Goal: Task Accomplishment & Management: Manage account settings

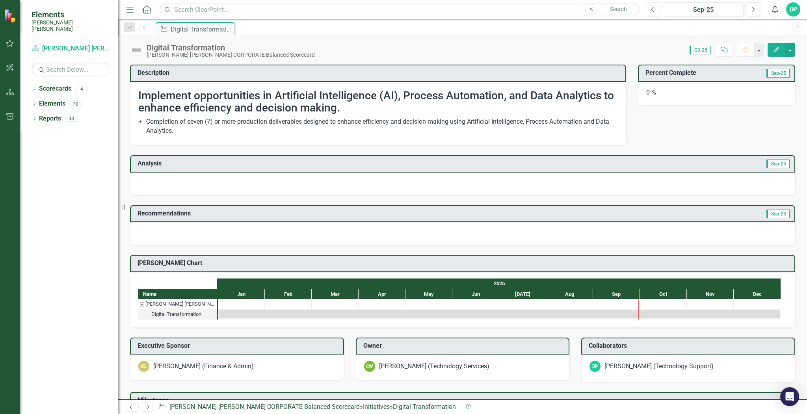
click at [654, 7] on icon "Previous" at bounding box center [653, 9] width 4 height 7
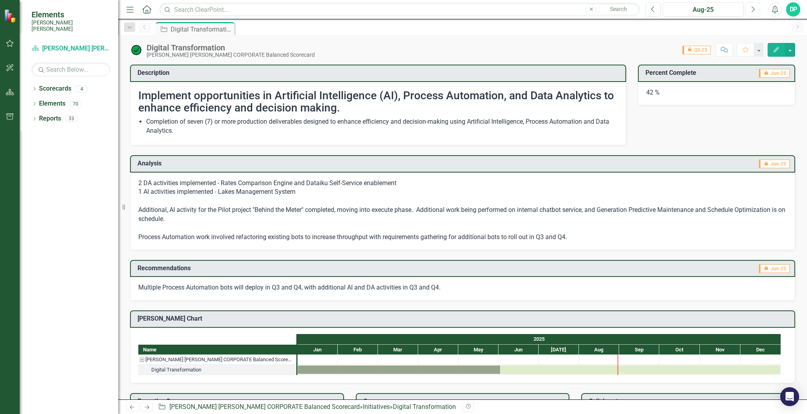
click at [755, 11] on button "Next" at bounding box center [752, 9] width 15 height 14
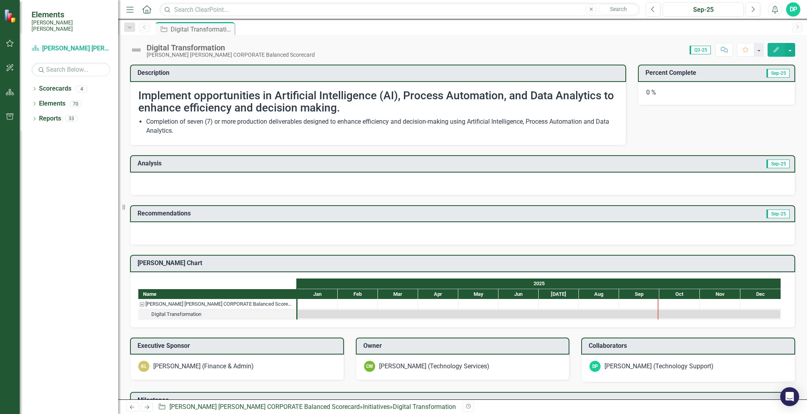
click at [756, 47] on icon "Edit" at bounding box center [776, 50] width 7 height 6
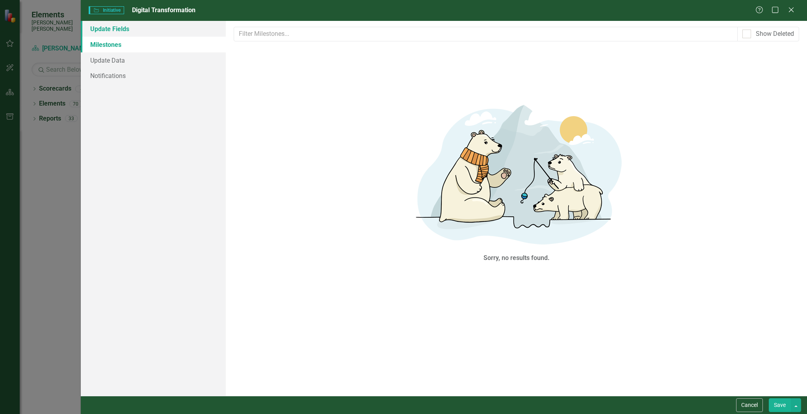
click at [113, 30] on link "Update Fields" at bounding box center [153, 29] width 145 height 16
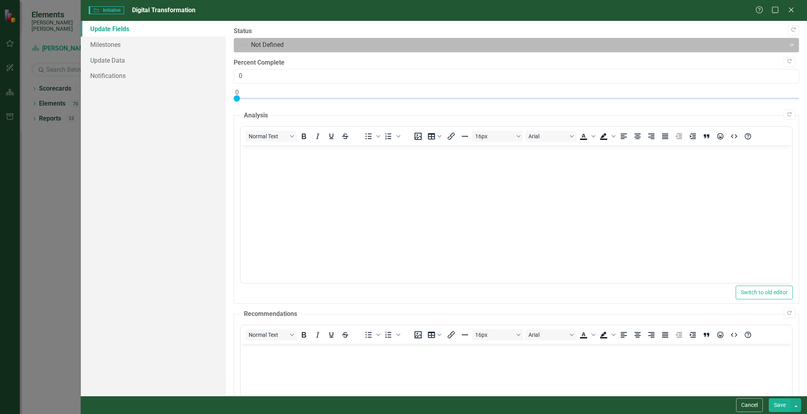
click at [290, 42] on div at bounding box center [509, 45] width 541 height 11
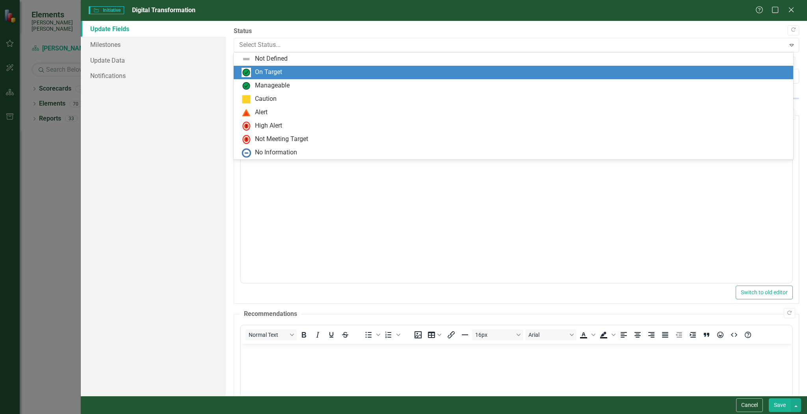
click at [279, 69] on div "On Target" at bounding box center [268, 72] width 27 height 9
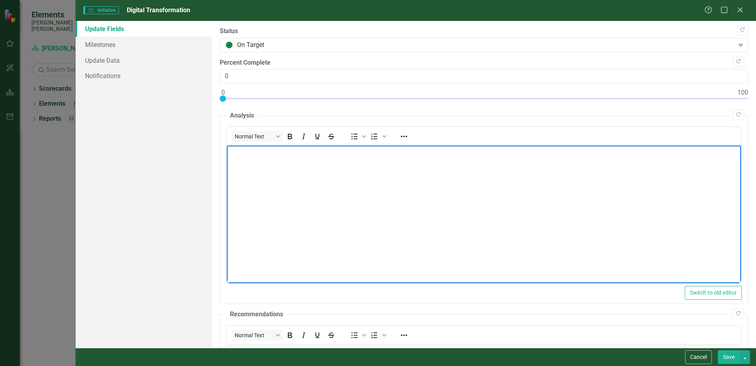
click at [277, 169] on body "Rich Text Area. Press ALT-0 for help." at bounding box center [484, 204] width 515 height 118
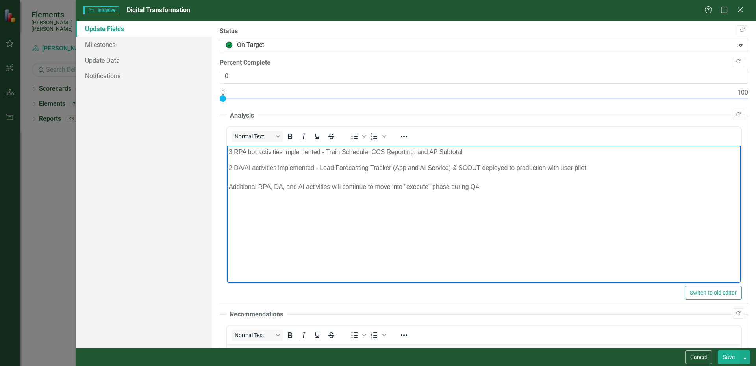
scroll to position [65, 0]
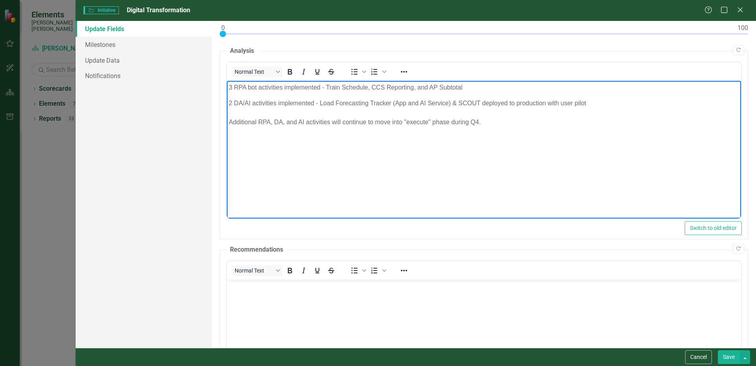
click at [267, 291] on body "Rich Text Area. Press ALT-0 for help." at bounding box center [484, 338] width 515 height 118
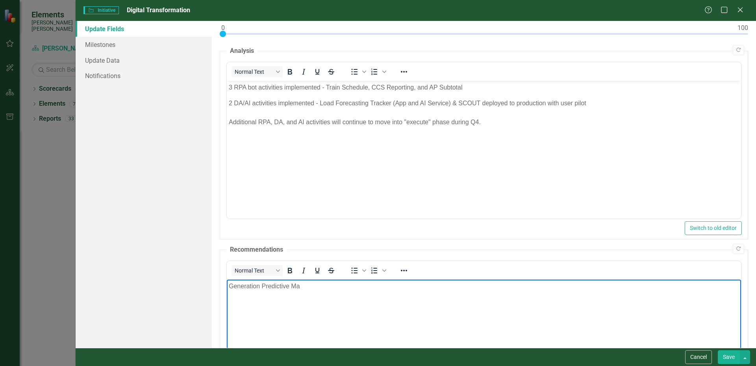
click at [320, 284] on p "Generation Predictive Ma" at bounding box center [484, 285] width 511 height 9
click at [310, 284] on p "Generation Predictive Mainteance" at bounding box center [484, 285] width 511 height 9
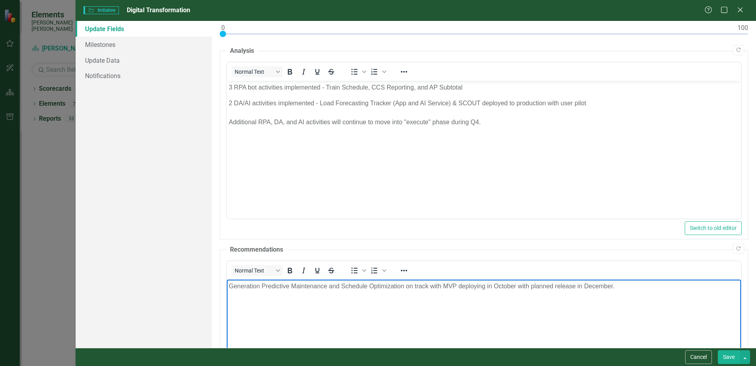
scroll to position [0, 0]
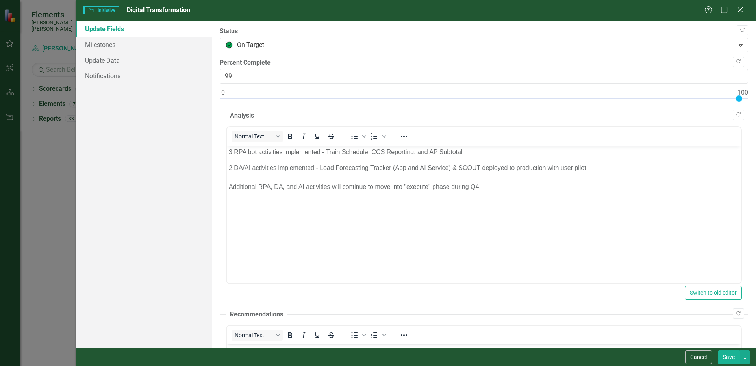
type input "100"
drag, startPoint x: 223, startPoint y: 99, endPoint x: 749, endPoint y: 108, distance: 526.1
click at [749, 108] on div ""Update" fields in ClearPoint are the fields that change from reporting period …" at bounding box center [484, 184] width 545 height 327
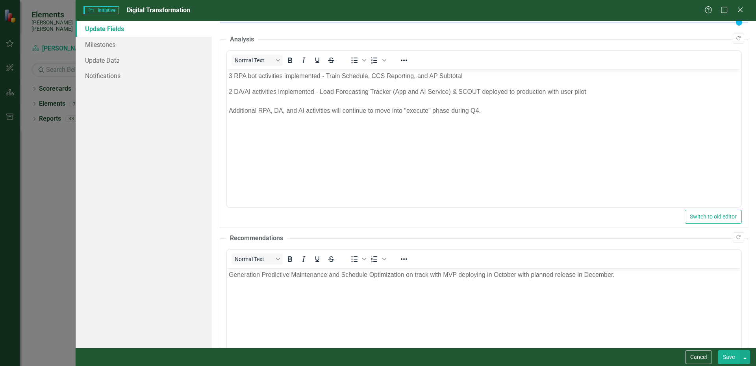
scroll to position [167, 0]
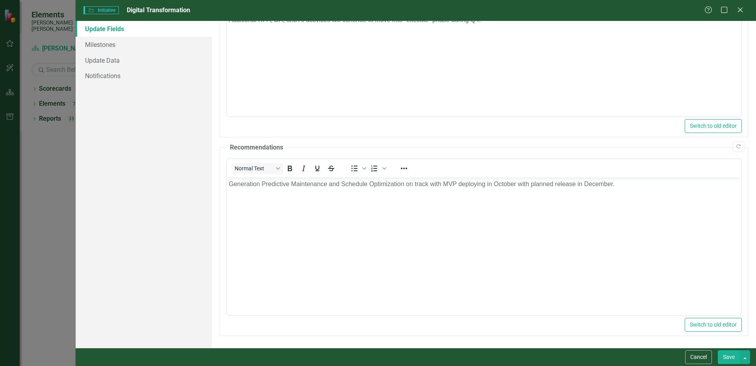
click at [727, 355] on button "Save" at bounding box center [729, 357] width 22 height 14
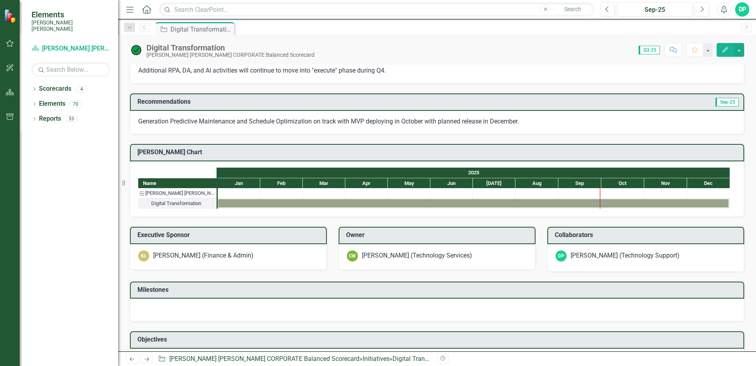
scroll to position [184, 0]
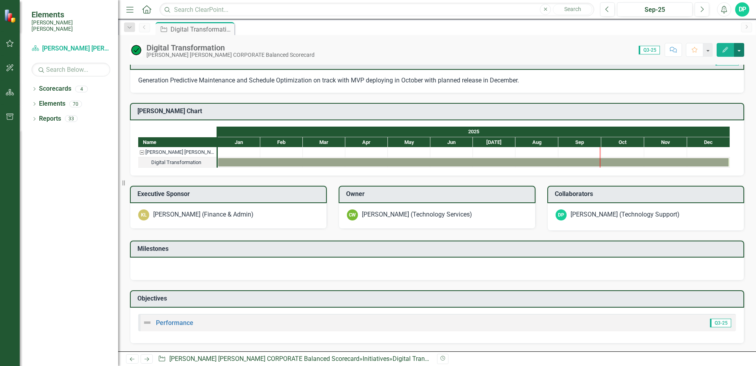
click at [739, 48] on button "button" at bounding box center [739, 50] width 10 height 14
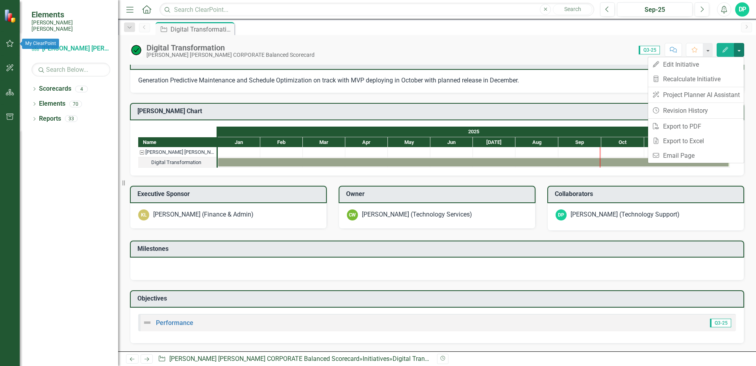
click at [6, 46] on icon "button" at bounding box center [10, 43] width 8 height 6
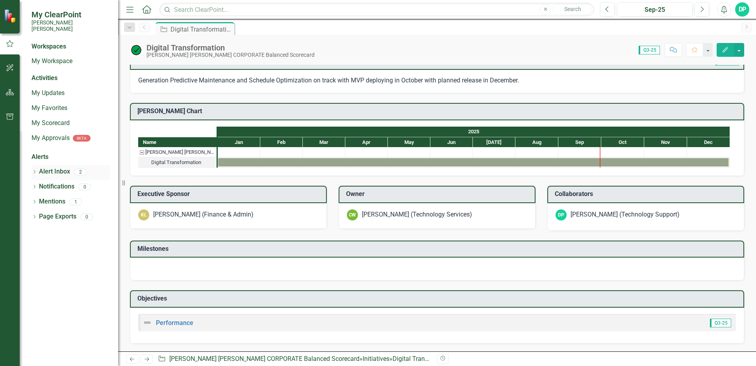
click at [34, 170] on icon "Dropdown" at bounding box center [35, 172] width 6 height 4
click at [89, 180] on div "Notification [CC] Corporate & RISE Scorecard Q3 Updates due by the 15th of this…" at bounding box center [72, 185] width 75 height 15
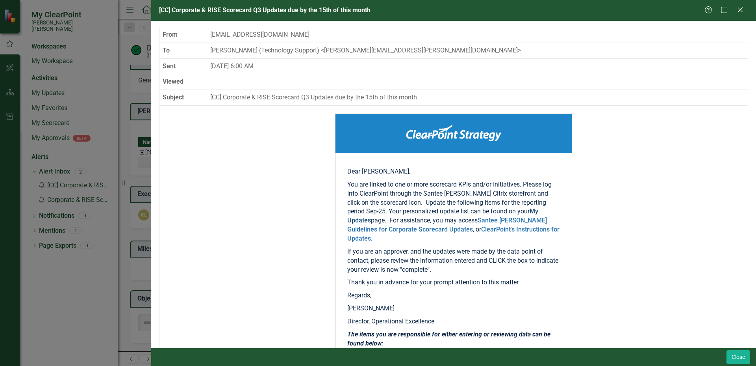
click at [510, 211] on link "My Updates" at bounding box center [443, 215] width 191 height 17
click at [743, 11] on icon "Close" at bounding box center [741, 9] width 10 height 7
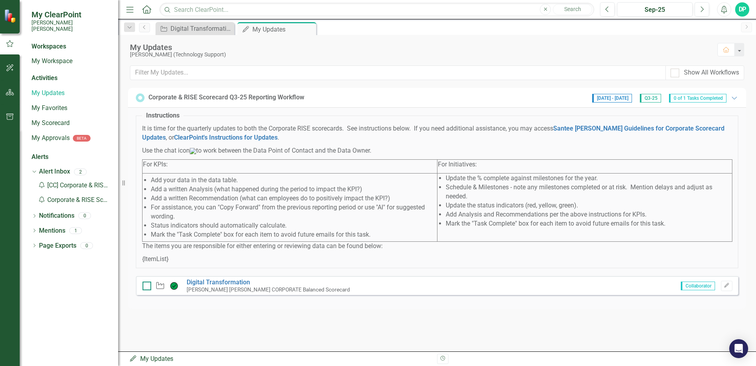
click at [147, 286] on input "checkbox" at bounding box center [145, 283] width 5 height 5
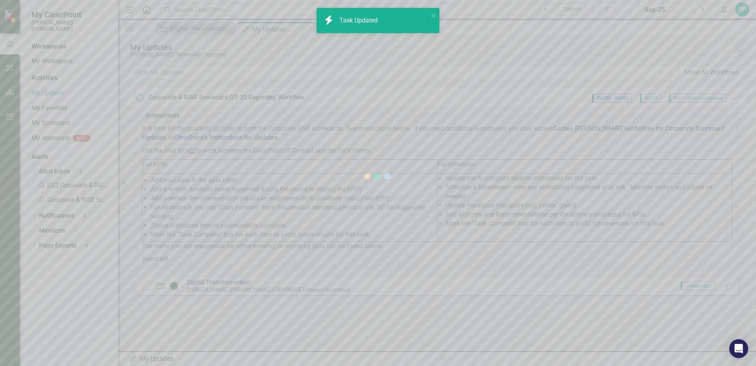
checkbox input "true"
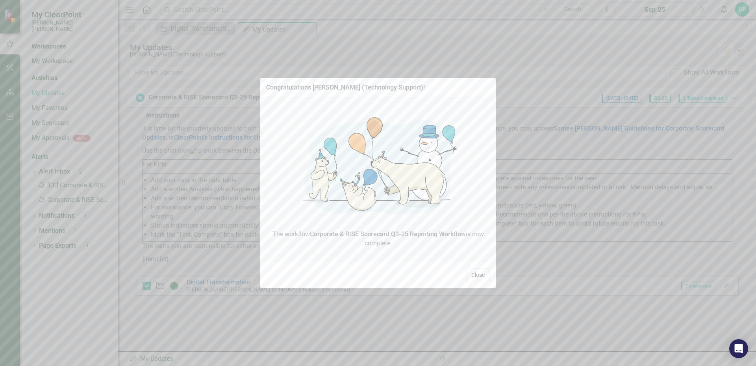
click at [478, 275] on button "Close" at bounding box center [479, 275] width 24 height 14
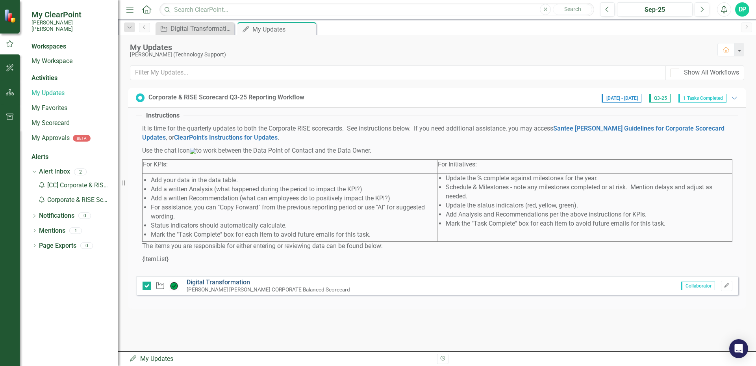
click at [239, 286] on link "Digital Transformation" at bounding box center [218, 281] width 63 height 7
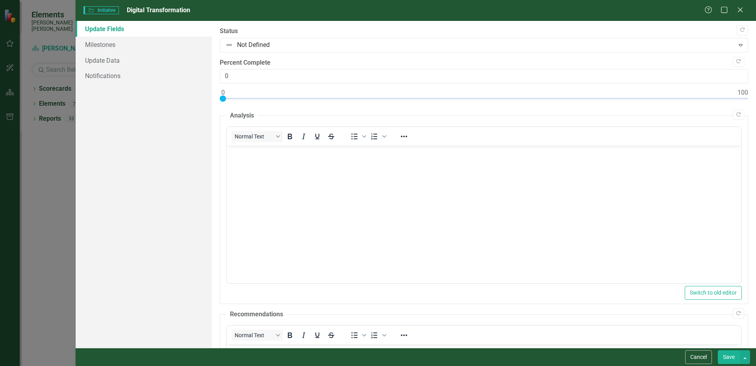
click at [296, 162] on body "Rich Text Area. Press ALT-0 for help." at bounding box center [484, 204] width 515 height 118
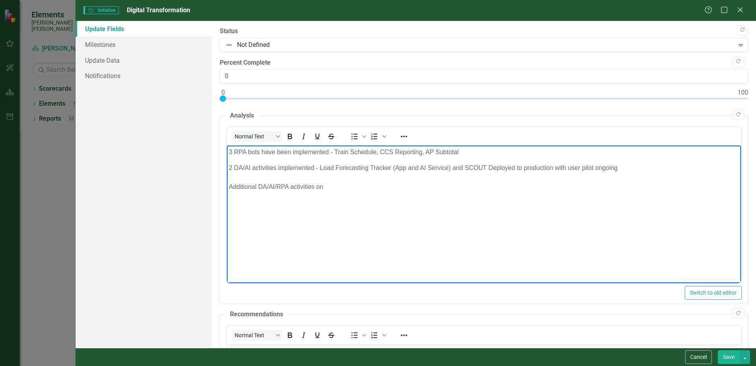
click at [344, 189] on p "2 DA/AI activities implemented - Load Forecasting Tracker (App and AI Service) …" at bounding box center [484, 177] width 511 height 28
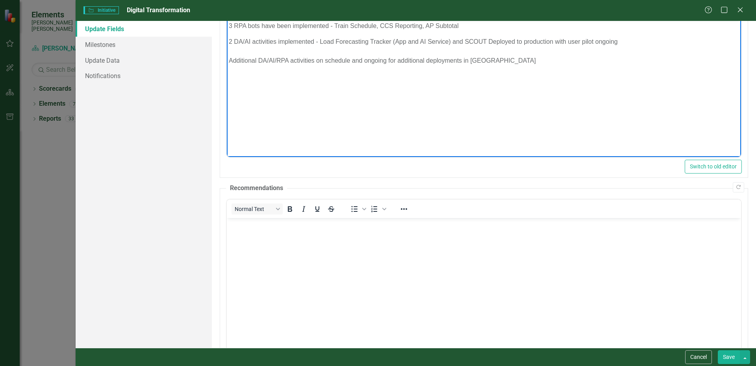
scroll to position [144, 0]
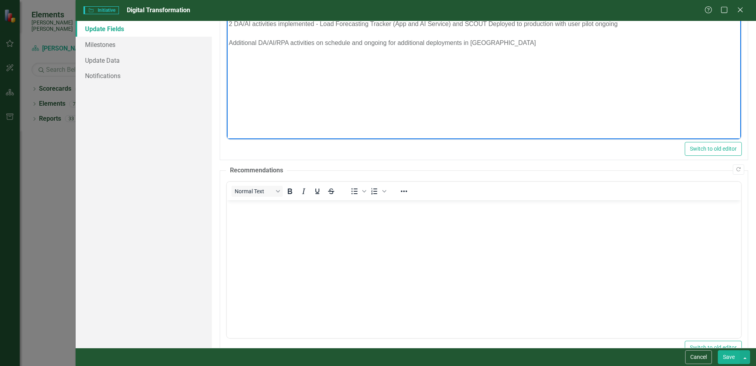
click at [329, 228] on body "Rich Text Area. Press ALT-0 for help." at bounding box center [484, 259] width 515 height 118
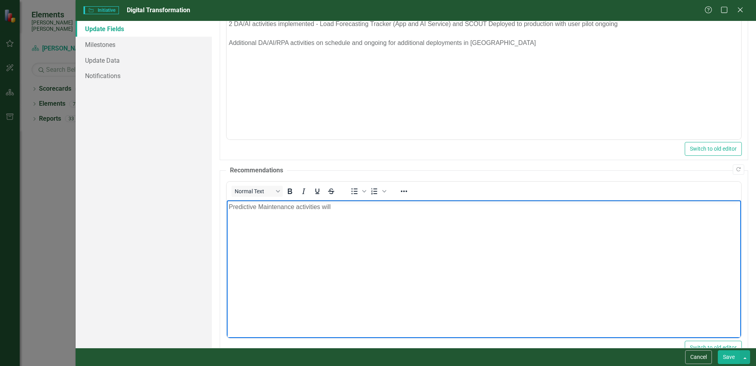
click at [342, 209] on p "Predictive Maintenance activities will" at bounding box center [484, 206] width 511 height 9
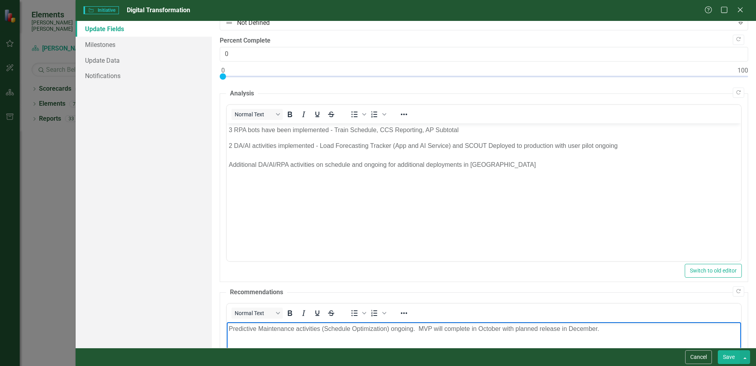
scroll to position [0, 0]
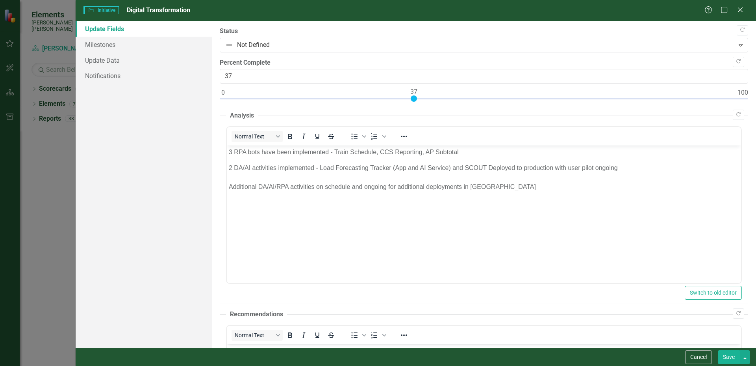
drag, startPoint x: 222, startPoint y: 98, endPoint x: 411, endPoint y: 100, distance: 189.1
click at [411, 100] on div at bounding box center [414, 98] width 6 height 6
type input "100"
drag, startPoint x: 413, startPoint y: 100, endPoint x: 744, endPoint y: 95, distance: 331.4
click at [744, 95] on div ""Update" fields in ClearPoint are the fields that change from reporting period …" at bounding box center [484, 184] width 545 height 327
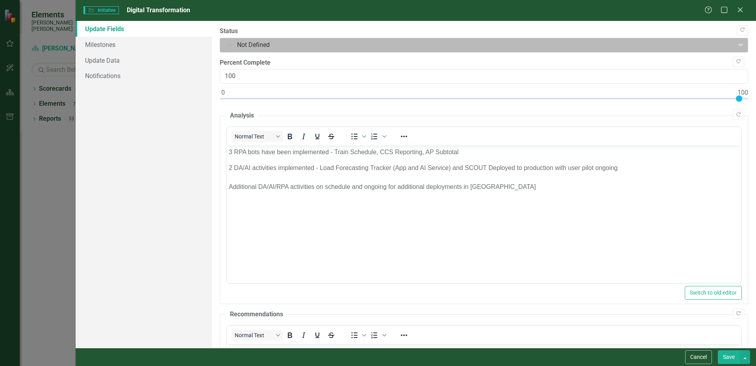
click at [304, 42] on div at bounding box center [477, 45] width 505 height 11
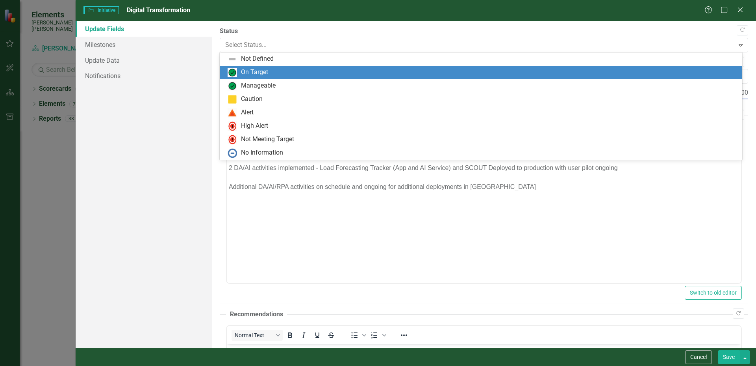
click at [281, 70] on div "On Target" at bounding box center [483, 72] width 510 height 9
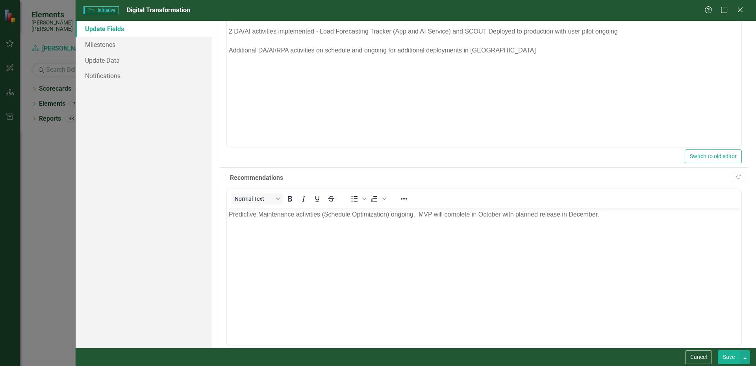
scroll to position [167, 0]
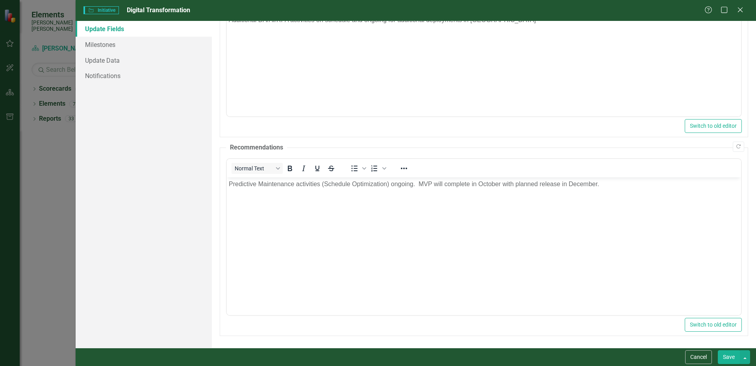
click at [729, 357] on button "Save" at bounding box center [729, 357] width 22 height 14
